Goal: Task Accomplishment & Management: Use online tool/utility

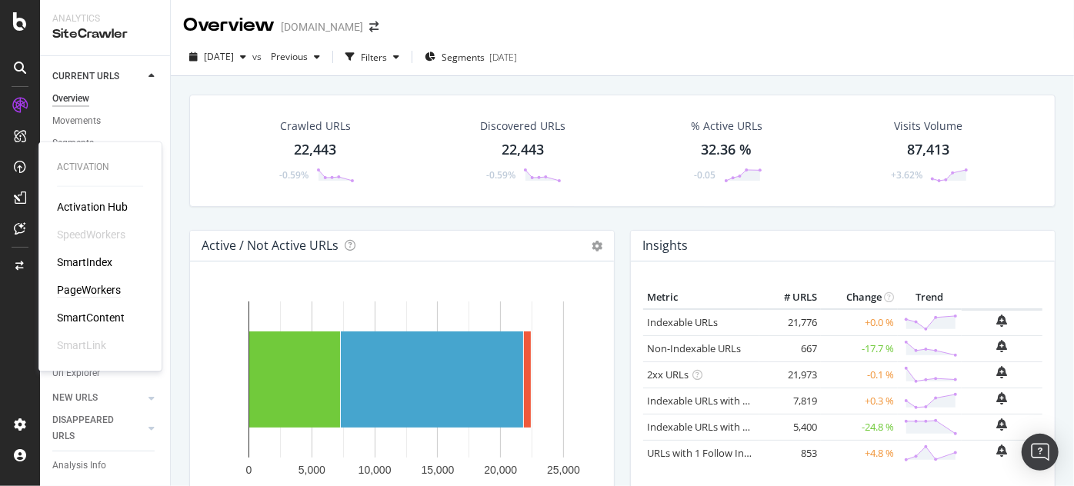
click at [89, 282] on div "PageWorkers" at bounding box center [89, 289] width 64 height 15
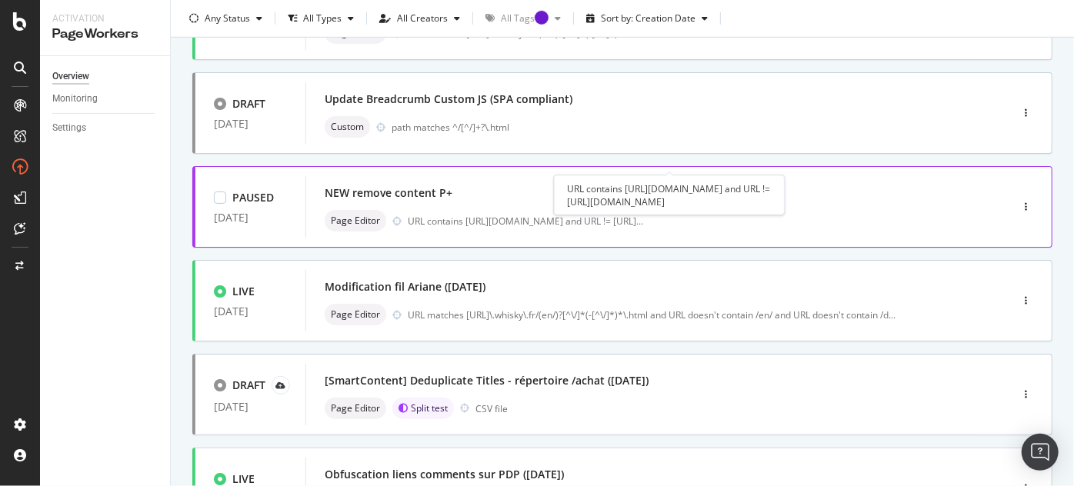
scroll to position [629, 0]
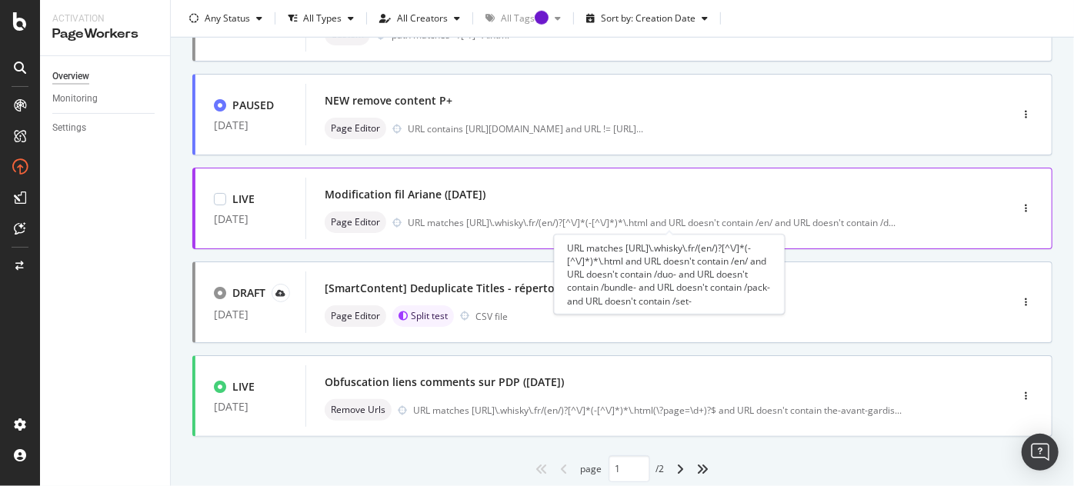
click at [426, 187] on div "Modification fil Ariane ([DATE])" at bounding box center [405, 194] width 161 height 15
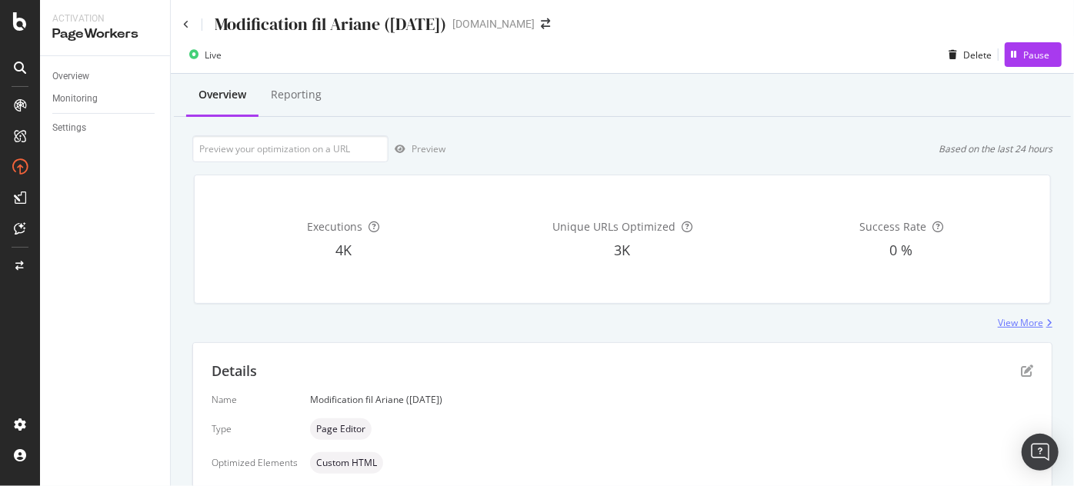
click at [1003, 320] on div "View More" at bounding box center [1020, 322] width 45 height 13
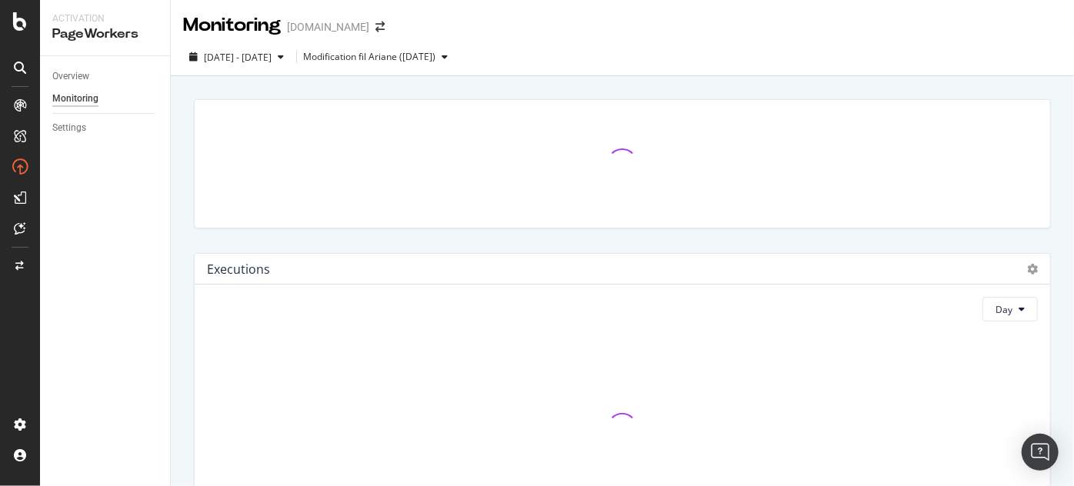
click at [80, 75] on div "Overview" at bounding box center [70, 76] width 37 height 16
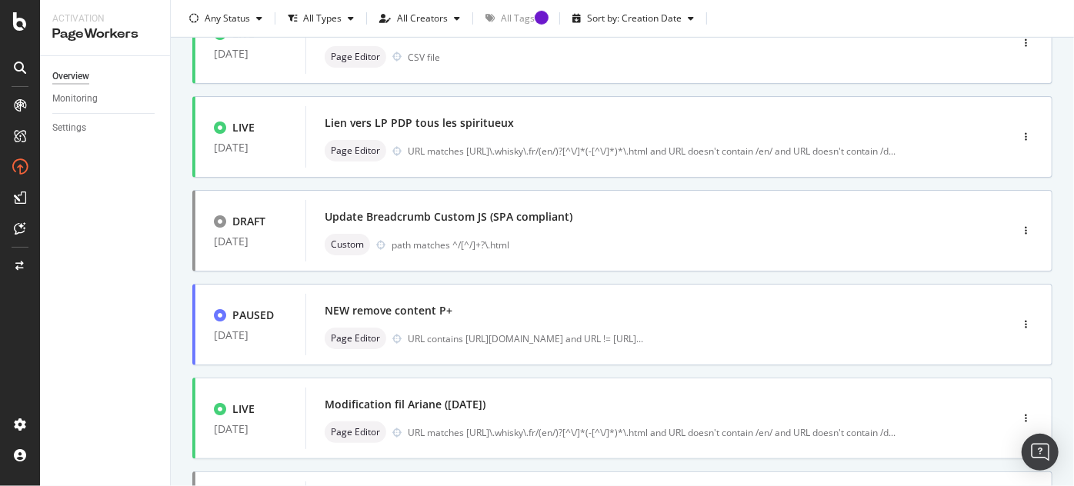
scroll to position [678, 0]
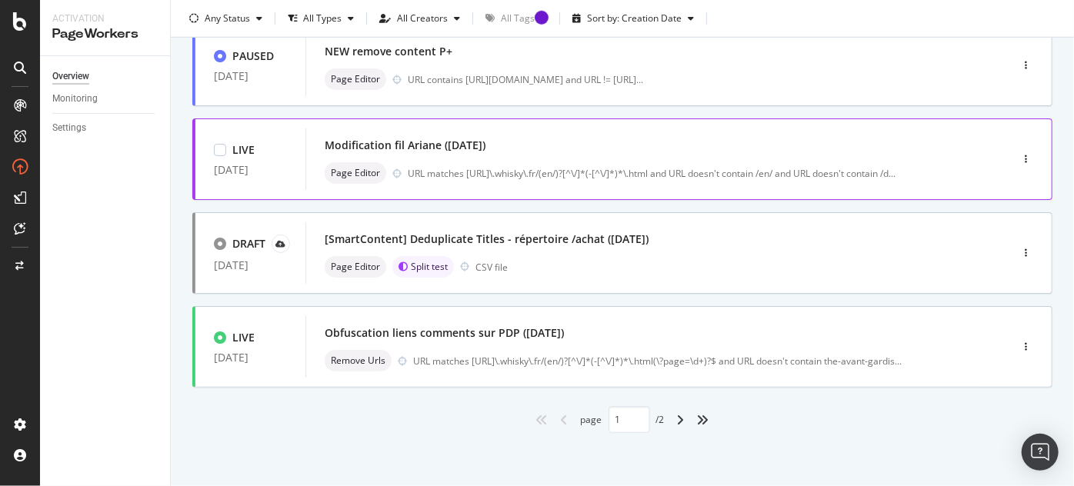
click at [410, 157] on div "Modification fil [PERSON_NAME] ([DATE]) Page Editor URL matches [URL]\.whisky\.…" at bounding box center [635, 159] width 620 height 49
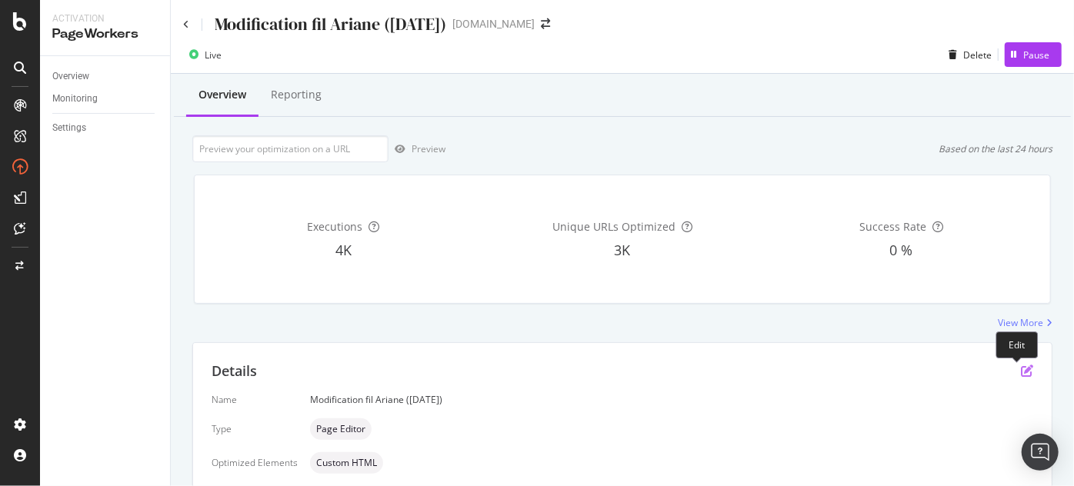
click at [1021, 373] on icon "pen-to-square" at bounding box center [1027, 371] width 12 height 12
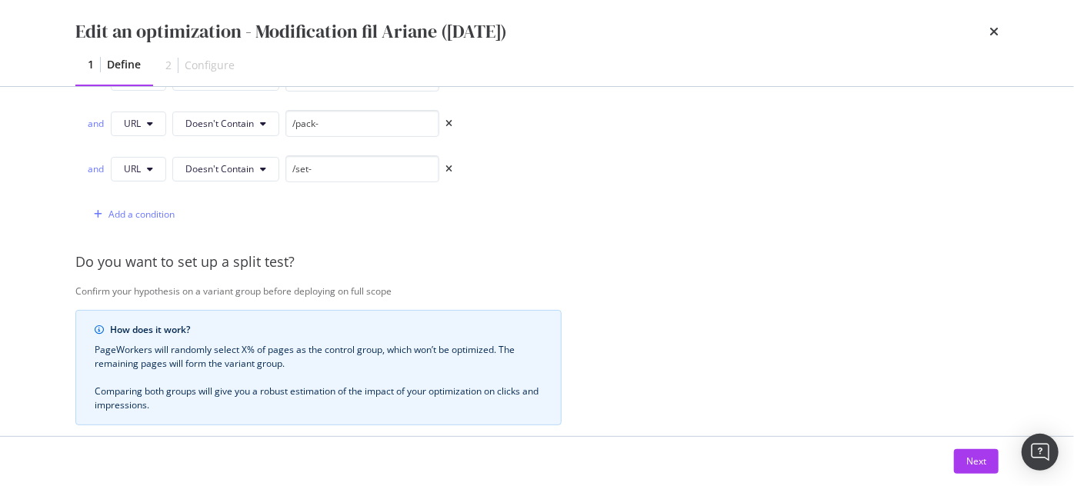
scroll to position [629, 0]
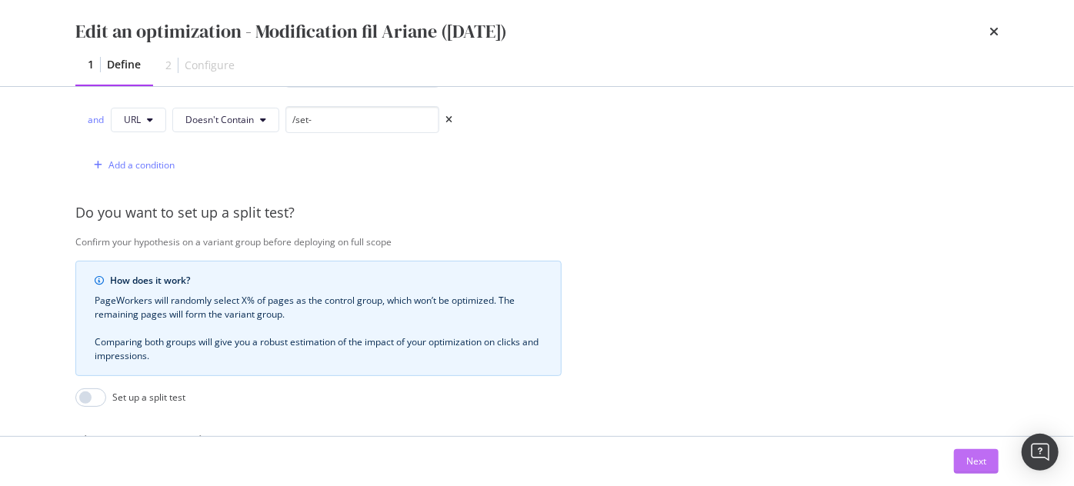
click at [984, 461] on div "Next" at bounding box center [976, 461] width 20 height 13
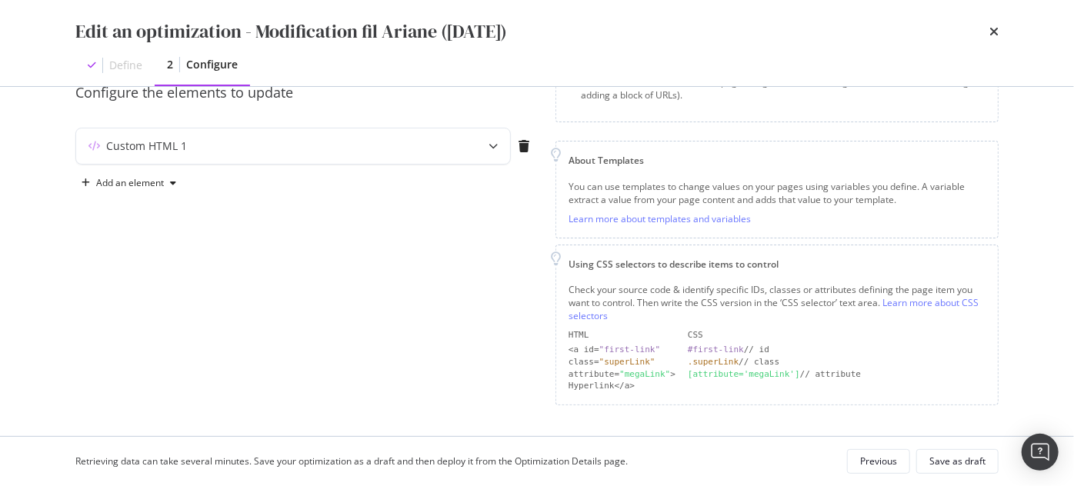
scroll to position [148, 0]
click at [215, 151] on div "Custom HTML 1" at bounding box center [262, 149] width 373 height 15
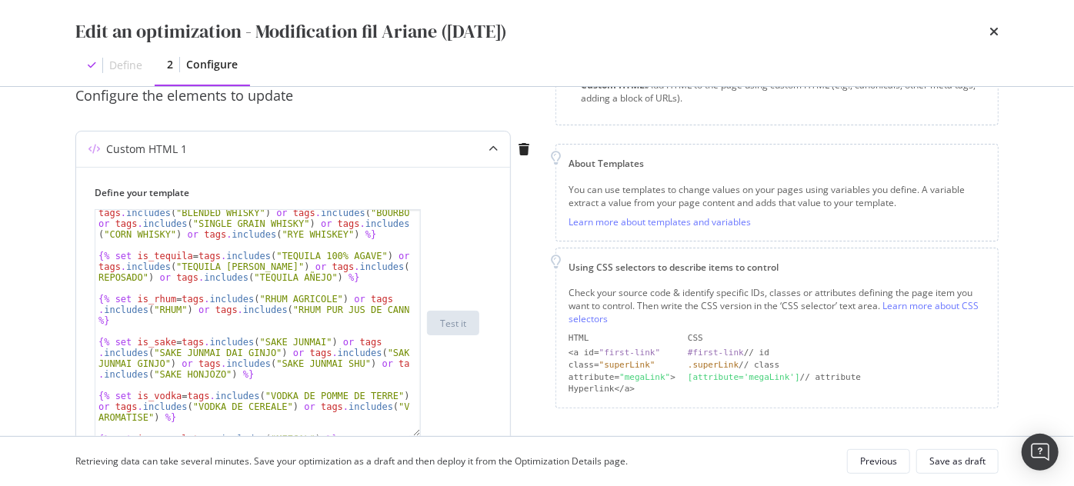
scroll to position [168, 0]
drag, startPoint x: 419, startPoint y: 303, endPoint x: 415, endPoint y: 433, distance: 130.1
click at [415, 433] on div "{% set is_whisky = tags . includes ( "SINGLE MALT WHISKY" ) or tags . includes …" at bounding box center [258, 323] width 326 height 228
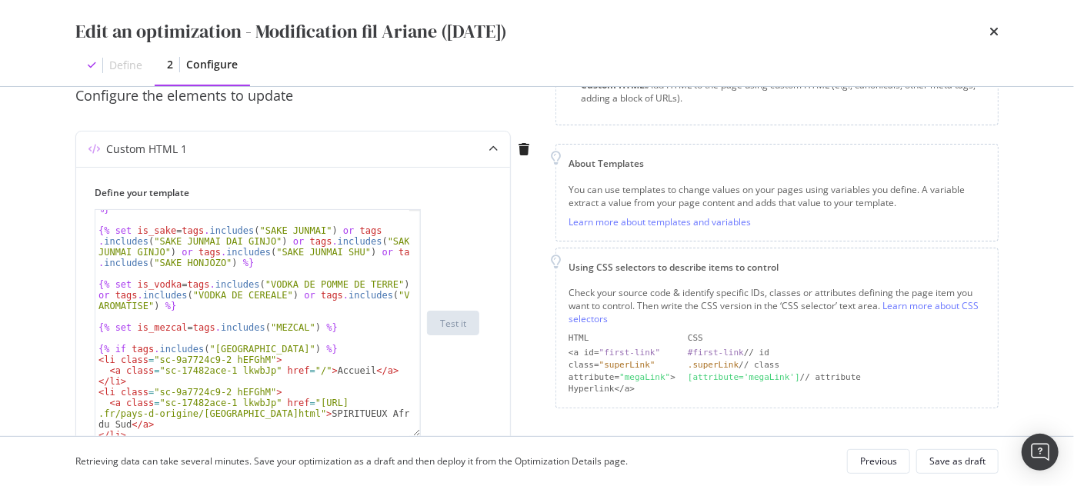
click at [982, 30] on div "Edit an optimization - Modification fil Ariane ([DATE])" at bounding box center [536, 31] width 923 height 26
click at [989, 28] on icon "times" at bounding box center [993, 31] width 9 height 12
